Goal: Task Accomplishment & Management: Manage account settings

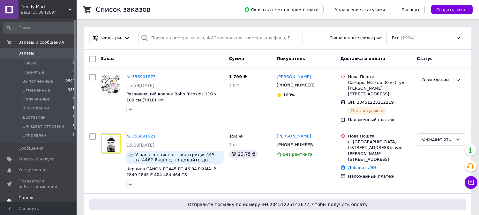
click at [45, 170] on span "Уведомления" at bounding box center [38, 170] width 41 height 6
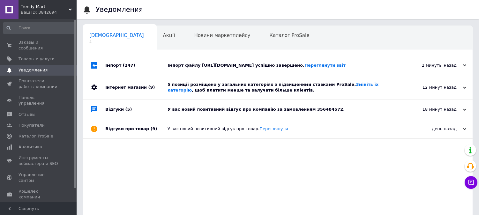
click at [177, 112] on div "У вас новий позитивний відгук про компанію за замовленням 356484572." at bounding box center [284, 110] width 235 height 6
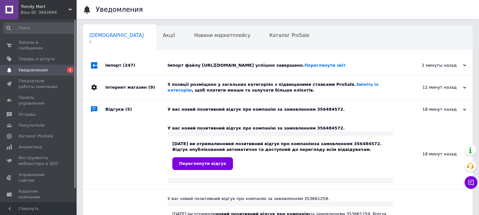
click at [182, 93] on div "5 позиції розміщено у загальних категоріях з підвищеними ставками ProSale. Змін…" at bounding box center [284, 87] width 235 height 11
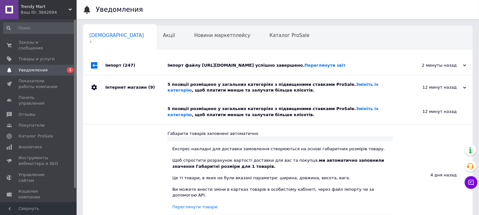
click at [171, 68] on div "Імпорт файлу [URL][DOMAIN_NAME] успішно завершено. Переглянути звіт" at bounding box center [284, 66] width 235 height 6
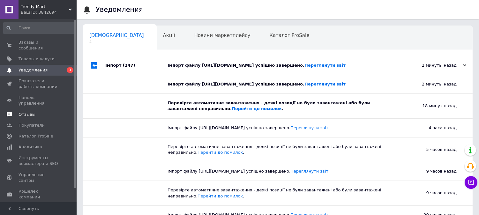
click at [53, 109] on link "Отзывы" at bounding box center [39, 114] width 78 height 11
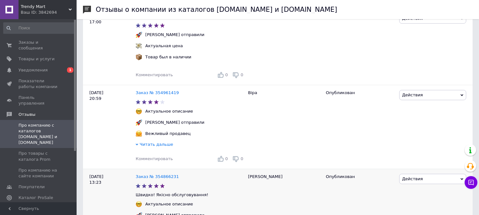
scroll to position [142, 0]
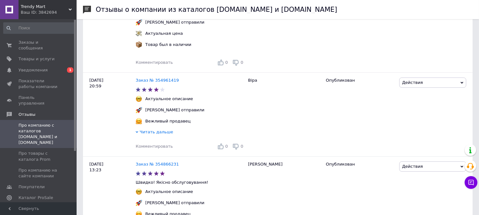
click at [47, 34] on div "Заказы и сообщения 0 0 Товары и услуги Уведомления 0 1 Показатели работы компан…" at bounding box center [39, 111] width 78 height 185
click at [51, 43] on span "Заказы и сообщения" at bounding box center [38, 45] width 41 height 11
